Goal: Check status: Check status

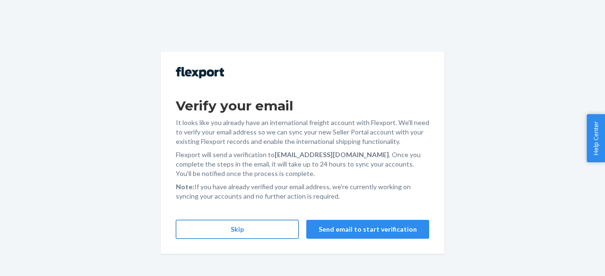
click at [254, 235] on button "Skip" at bounding box center [237, 229] width 123 height 19
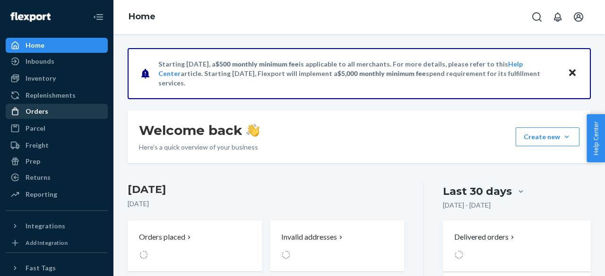
click at [47, 110] on div "Orders" at bounding box center [57, 111] width 100 height 13
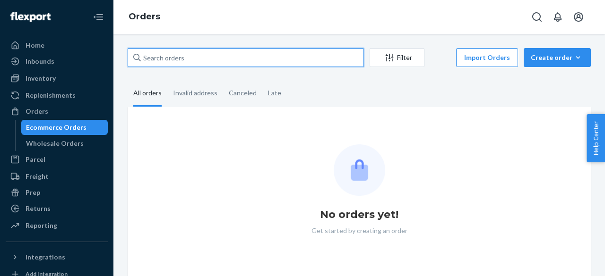
click at [185, 62] on input "text" at bounding box center [246, 57] width 236 height 19
paste input "255197653"
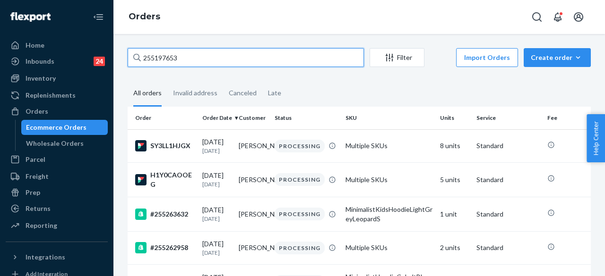
paste input "926129031687175286181"
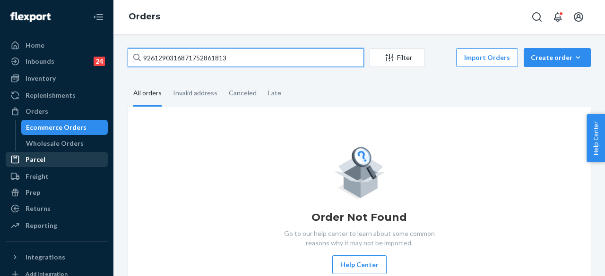
type input "9261290316871752861813"
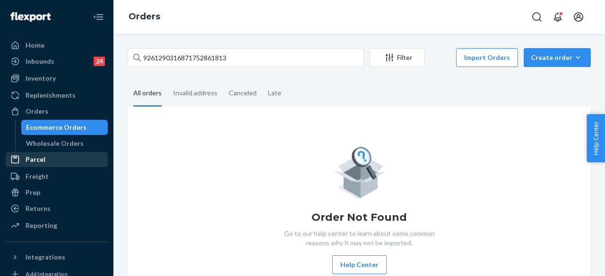
click at [62, 159] on div "Parcel" at bounding box center [57, 159] width 100 height 13
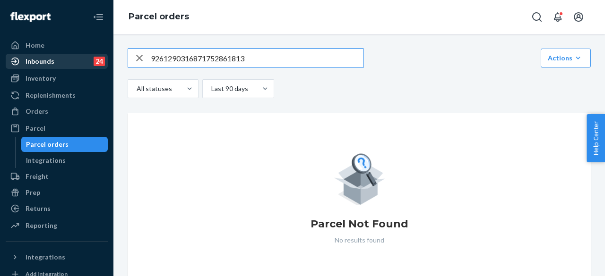
type input "9261290316871752861813"
click at [58, 59] on div "Inbounds 24" at bounding box center [57, 61] width 100 height 13
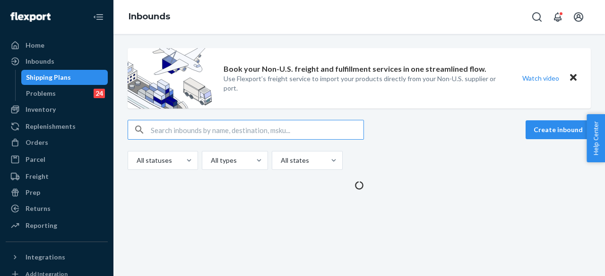
type input "9261290316871752861813"
click at [246, 127] on input "text" at bounding box center [257, 129] width 213 height 19
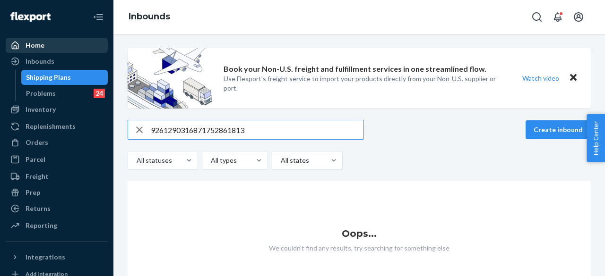
type input "9261290316871752861813"
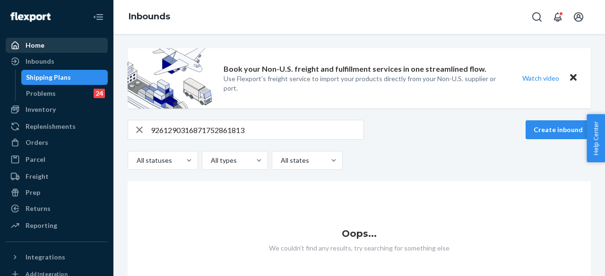
click at [60, 44] on div "Home" at bounding box center [57, 45] width 100 height 13
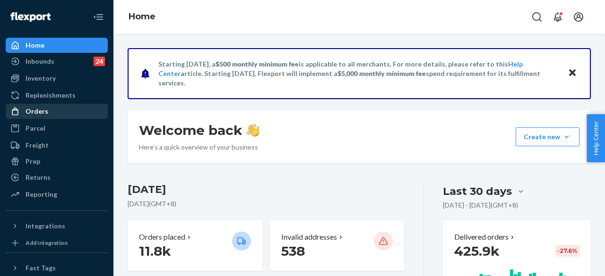
click at [60, 110] on div "Orders" at bounding box center [57, 111] width 100 height 13
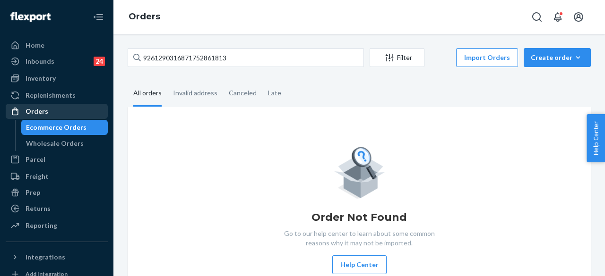
click at [50, 114] on div "Orders" at bounding box center [57, 111] width 100 height 13
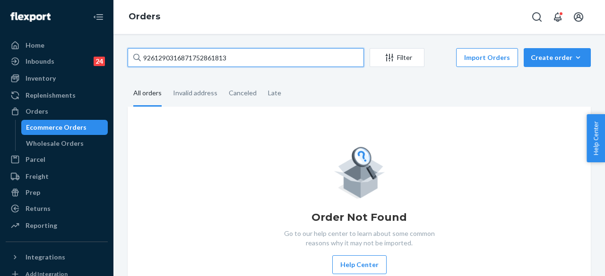
click at [221, 60] on input "9261290316871752861813" at bounding box center [246, 57] width 236 height 19
paste input "#255123660"
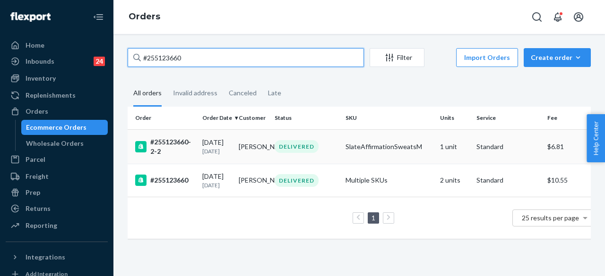
type input "#255123660"
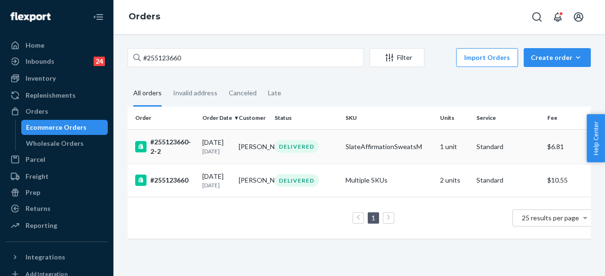
click at [327, 154] on td "DELIVERED" at bounding box center [306, 146] width 71 height 34
click at [333, 185] on div "DELIVERED" at bounding box center [306, 180] width 67 height 13
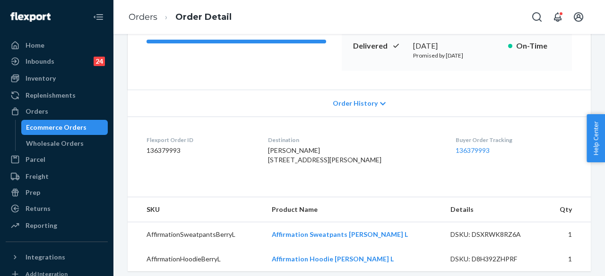
scroll to position [126, 0]
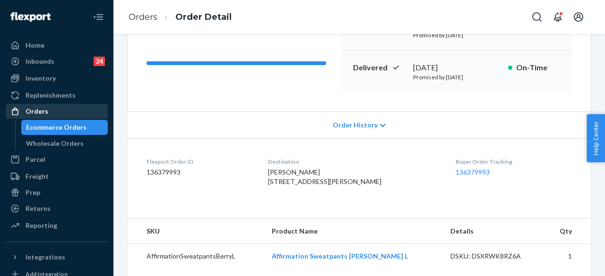
click at [56, 114] on div "Orders" at bounding box center [57, 111] width 100 height 13
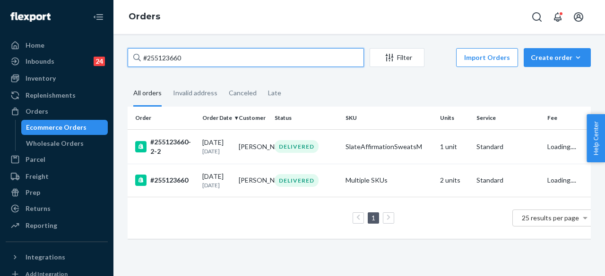
drag, startPoint x: 188, startPoint y: 59, endPoint x: 128, endPoint y: 56, distance: 61.0
click at [128, 56] on input "#255123660" at bounding box center [246, 57] width 236 height 19
paste input "stuck in unfulfilled / no record on flexport"
type input "stuck in unfulfilled / no record on flexport"
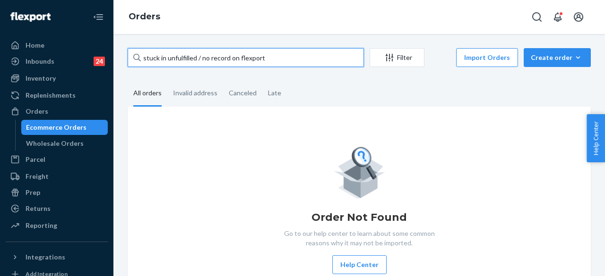
drag, startPoint x: 252, startPoint y: 54, endPoint x: 135, endPoint y: 61, distance: 117.4
click at [135, 61] on div "stuck in unfulfilled / no record on flexport" at bounding box center [246, 57] width 236 height 19
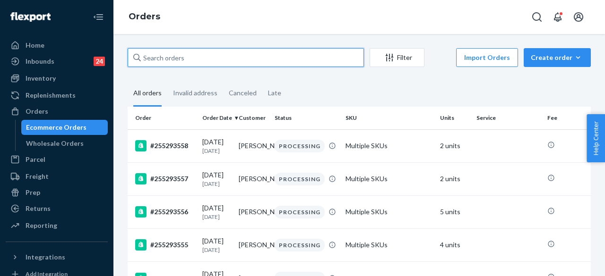
paste input "Thanks again for your understanding,"
type input "Thanks again for your understanding,"
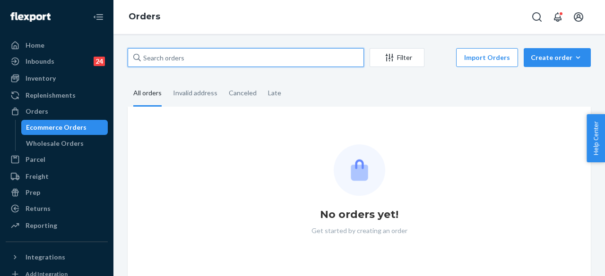
paste input "#255186590"
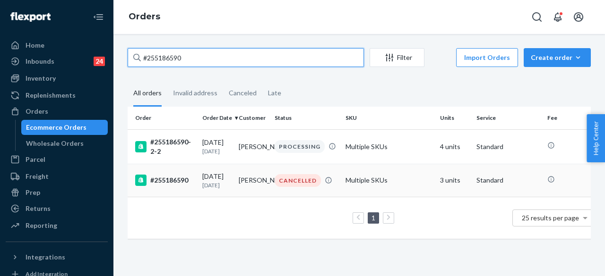
type input "#255186590"
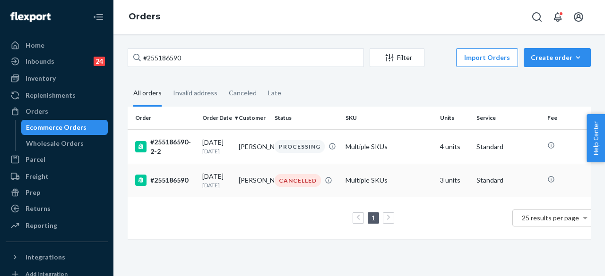
click at [294, 182] on div "CANCELLED" at bounding box center [297, 180] width 46 height 13
click at [317, 181] on div "CANCELLED" at bounding box center [297, 180] width 46 height 13
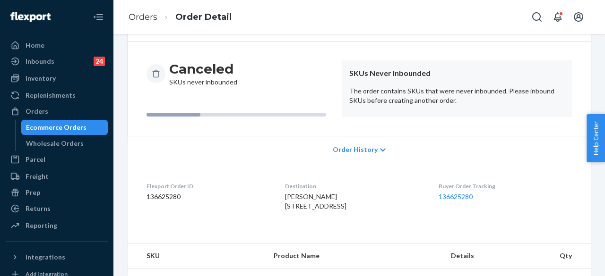
scroll to position [77, 0]
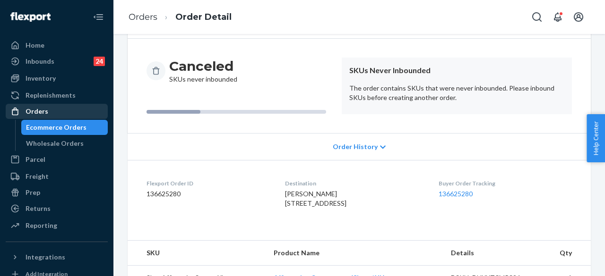
click at [79, 110] on div "Orders" at bounding box center [57, 111] width 100 height 13
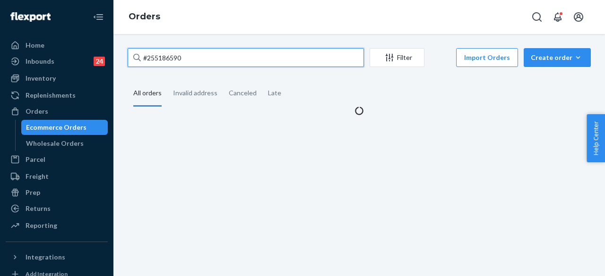
click at [195, 64] on input "#255186590" at bounding box center [246, 57] width 236 height 19
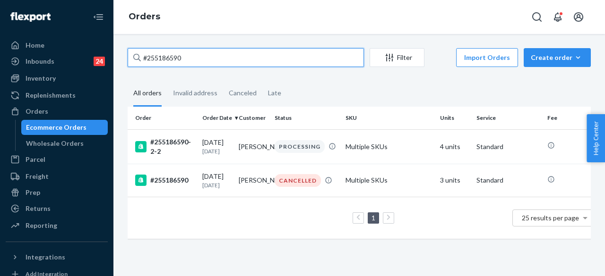
paste input "27800"
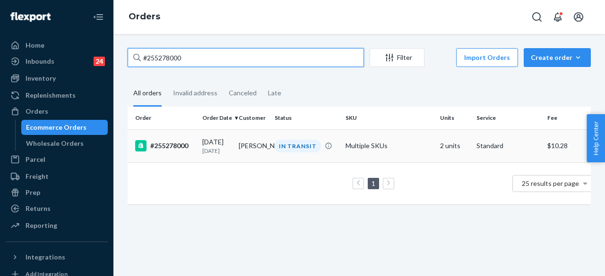
type input "#255278000"
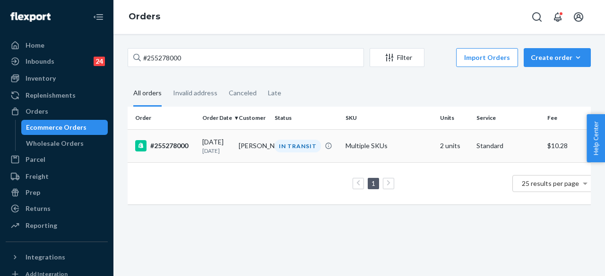
click at [364, 146] on td "Multiple SKUs" at bounding box center [389, 145] width 94 height 33
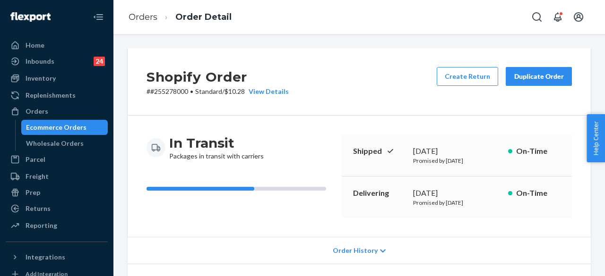
drag, startPoint x: 349, startPoint y: 193, endPoint x: 494, endPoint y: 202, distance: 145.3
click at [494, 202] on div "Delivering [DATE] Promised by [DATE] On-Time" at bounding box center [457, 198] width 230 height 42
copy div "Delivering [DATE] Promised by [DATE]"
click at [64, 109] on div "Orders" at bounding box center [57, 111] width 100 height 13
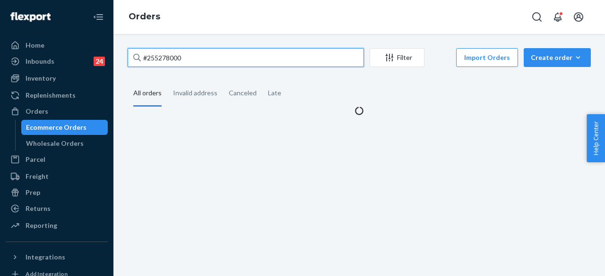
click at [186, 60] on input "#255278000" at bounding box center [246, 57] width 236 height 19
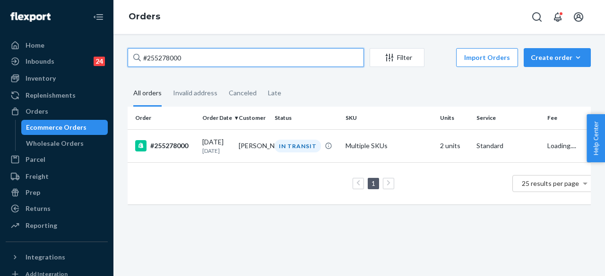
paste input "149004"
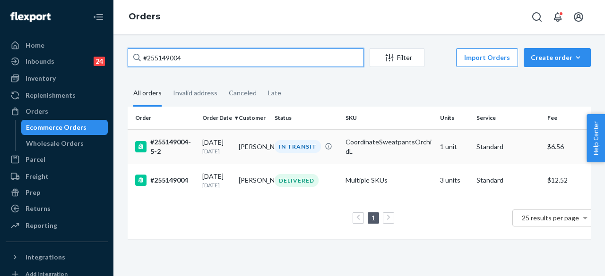
type input "#255149004"
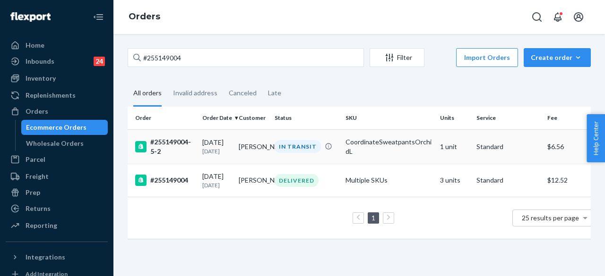
click at [305, 149] on div "IN TRANSIT" at bounding box center [297, 146] width 46 height 13
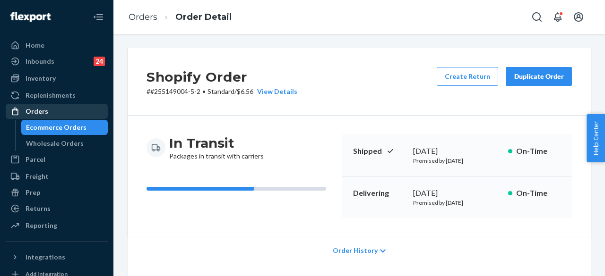
click at [65, 108] on div "Orders" at bounding box center [57, 111] width 100 height 13
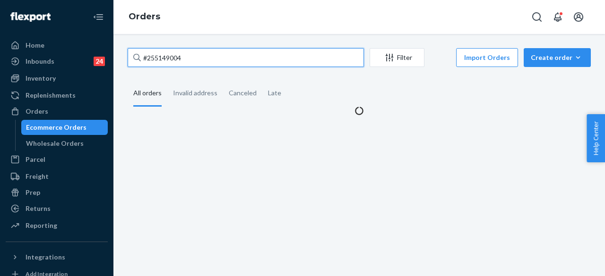
click at [200, 58] on input "#255149004" at bounding box center [246, 57] width 236 height 19
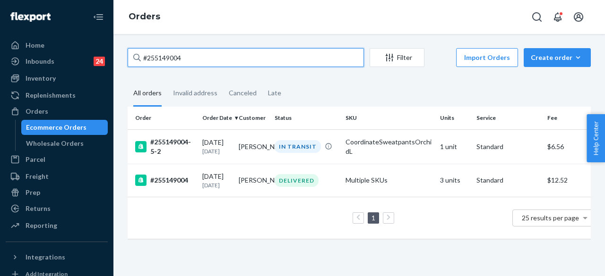
paste input "24947"
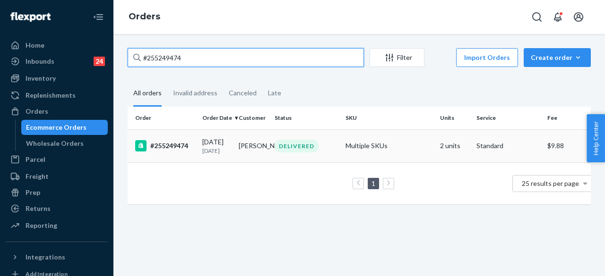
type input "#255249474"
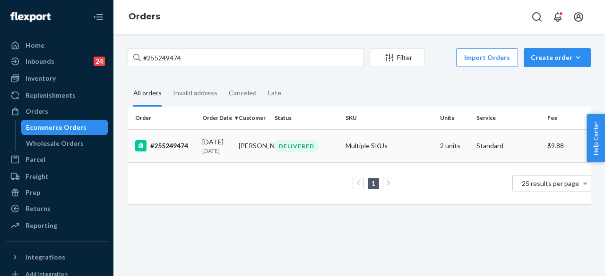
click at [317, 149] on div "DELIVERED" at bounding box center [296, 146] width 44 height 13
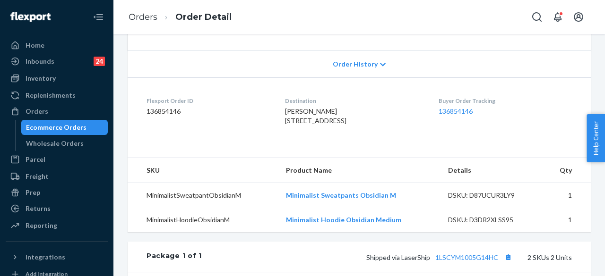
scroll to position [188, 0]
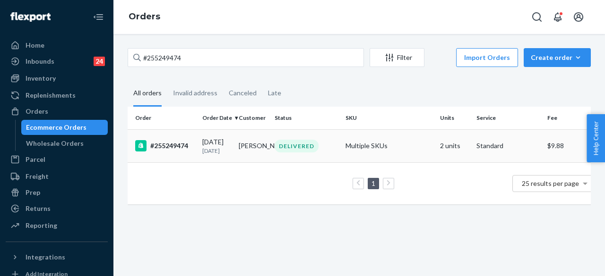
click at [321, 148] on div "DELIVERED" at bounding box center [306, 146] width 67 height 13
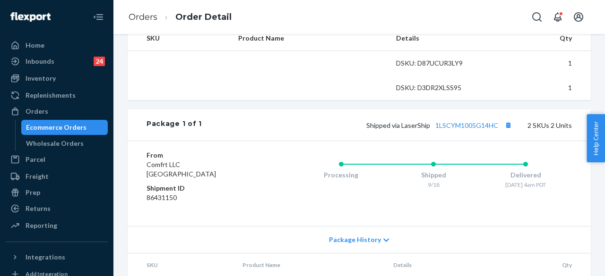
scroll to position [397, 0]
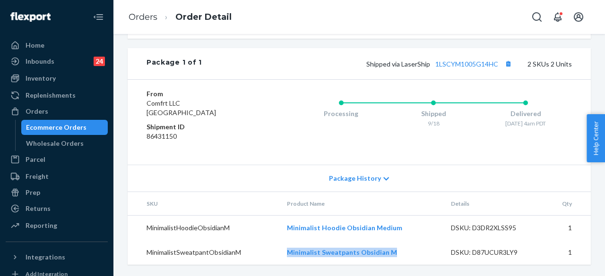
drag, startPoint x: 287, startPoint y: 254, endPoint x: 404, endPoint y: 251, distance: 117.2
click at [404, 251] on td "Minimalist Sweatpants Obsidian M" at bounding box center [360, 252] width 163 height 25
copy link "Minimalist Sweatpants Obsidian M"
click at [51, 110] on div "Orders" at bounding box center [57, 111] width 100 height 13
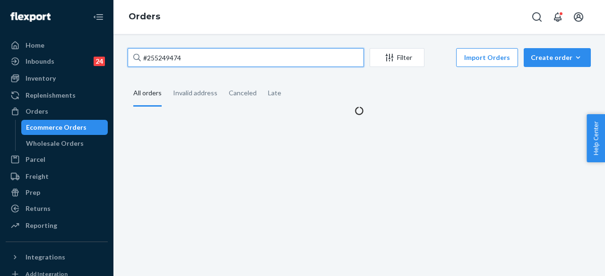
click at [194, 51] on input "#255249474" at bounding box center [246, 57] width 236 height 19
paste input "255197371"
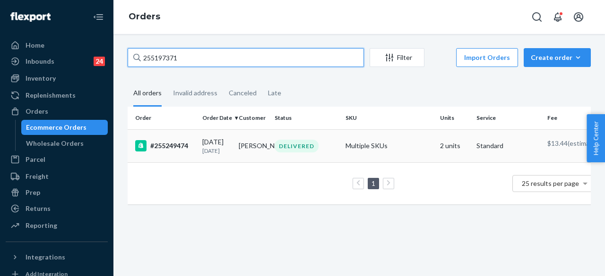
type input "255197371"
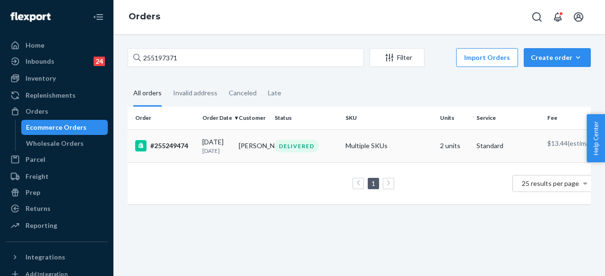
click at [319, 150] on div "DELIVERED" at bounding box center [306, 146] width 67 height 13
click at [376, 146] on td "Multiple SKUs" at bounding box center [389, 145] width 94 height 33
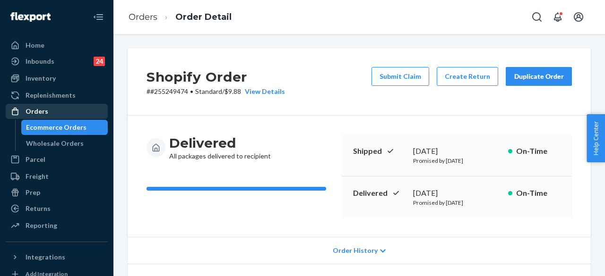
click at [56, 114] on div "Orders" at bounding box center [57, 111] width 100 height 13
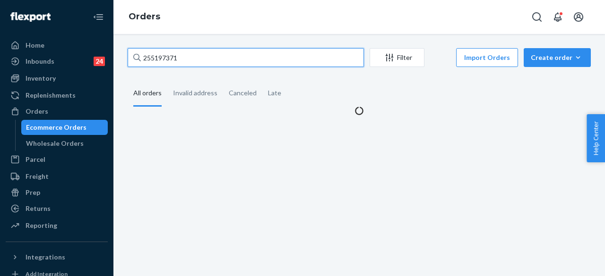
click at [199, 61] on input "255197371" at bounding box center [246, 57] width 236 height 19
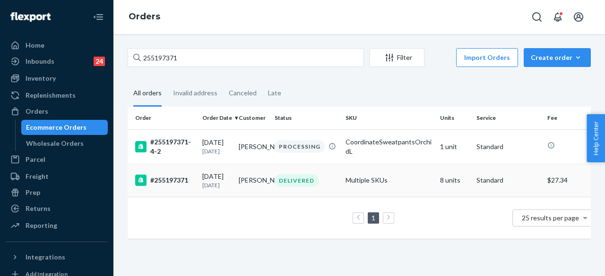
click at [306, 177] on div "DELIVERED" at bounding box center [296, 180] width 44 height 13
click at [302, 145] on div "PROCESSING" at bounding box center [299, 146] width 50 height 13
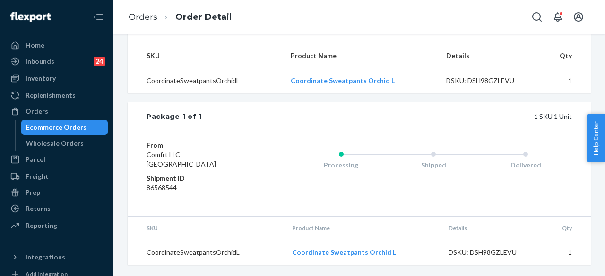
scroll to position [318, 0]
drag, startPoint x: 288, startPoint y: 255, endPoint x: 395, endPoint y: 253, distance: 107.3
click at [395, 253] on td "Coordinate Sweatpants Orchid L" at bounding box center [362, 252] width 156 height 25
copy link "Coordinate Sweatpants Orchid L"
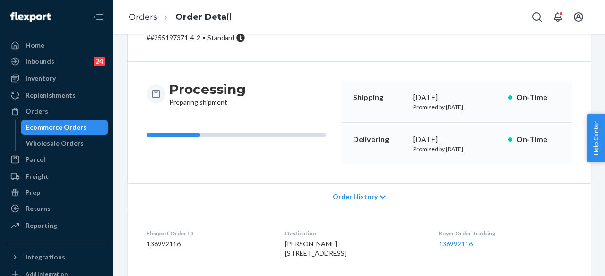
scroll to position [44, 0]
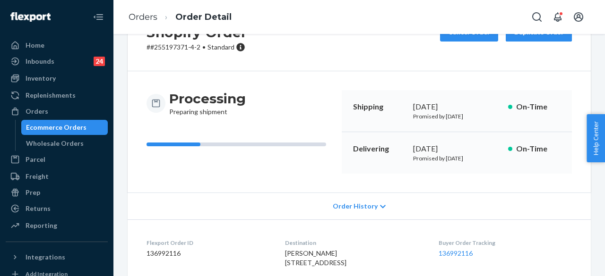
drag, startPoint x: 351, startPoint y: 149, endPoint x: 485, endPoint y: 159, distance: 134.5
click at [485, 159] on div "Delivering [DATE] Promised by [DATE] On-Time" at bounding box center [457, 153] width 230 height 42
copy div "Delivering [DATE] Promised by [DATE]"
click at [66, 108] on div "Orders" at bounding box center [57, 111] width 100 height 13
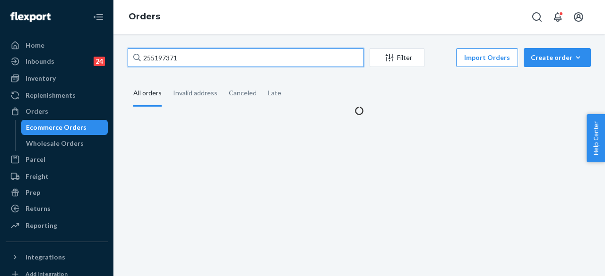
click at [188, 57] on input "255197371" at bounding box center [246, 57] width 236 height 19
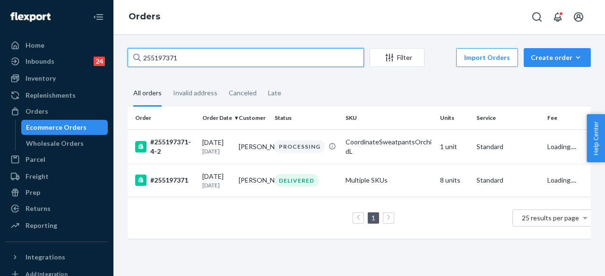
paste input "#252901166"
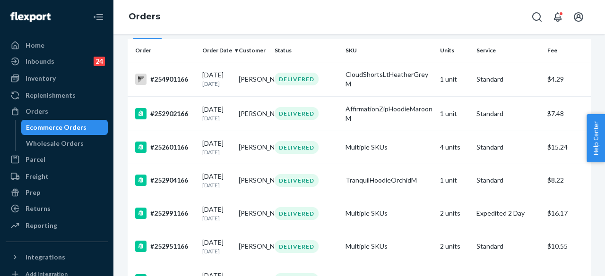
scroll to position [69, 0]
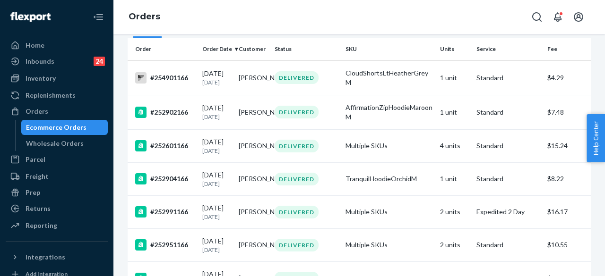
type input "#252901166"
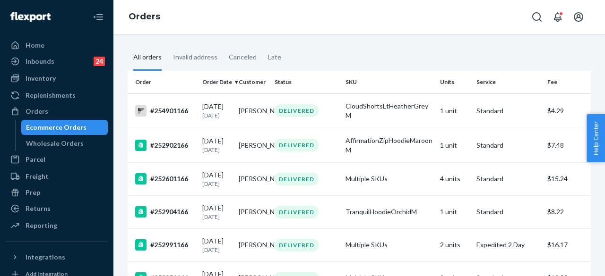
scroll to position [0, 0]
